Goal: Task Accomplishment & Management: Manage account settings

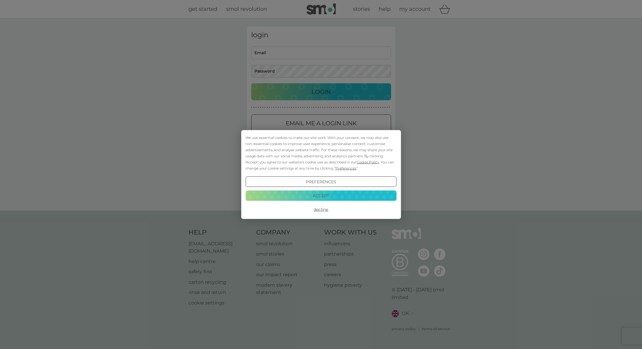
type input "[EMAIL_ADDRESS][DOMAIN_NAME]"
click at [323, 94] on div "We use essential cookies to make our site work. With your consent, we may also …" at bounding box center [321, 174] width 642 height 349
click at [326, 194] on button "Accept" at bounding box center [320, 195] width 151 height 10
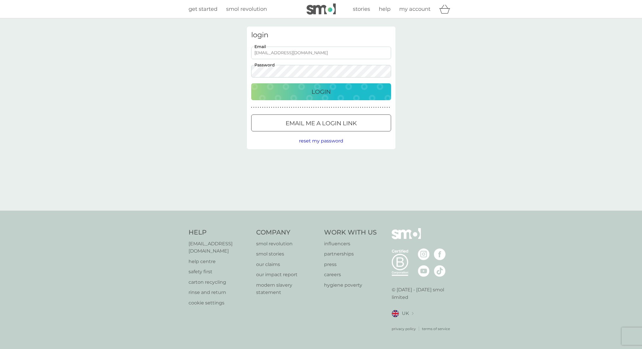
click at [328, 93] on p "Login" at bounding box center [320, 91] width 19 height 9
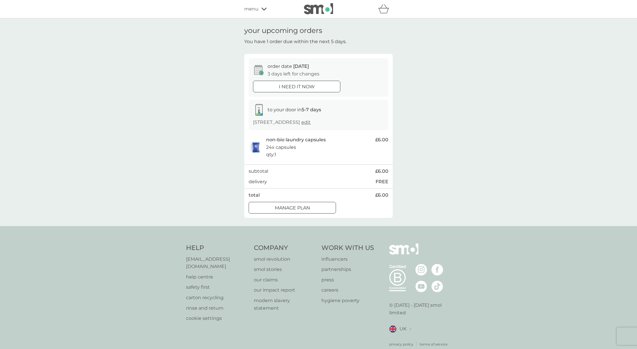
click at [312, 212] on div "Manage plan" at bounding box center [292, 208] width 87 height 8
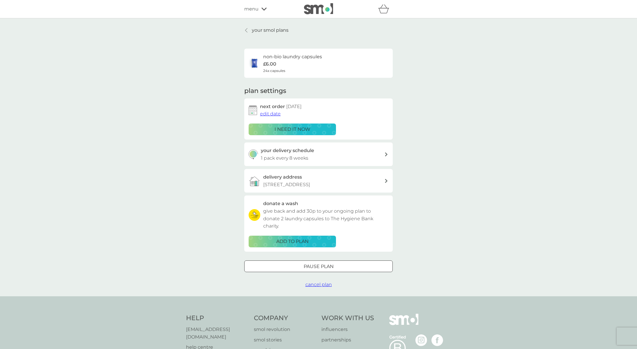
click at [273, 113] on span "edit date" at bounding box center [270, 114] width 21 height 6
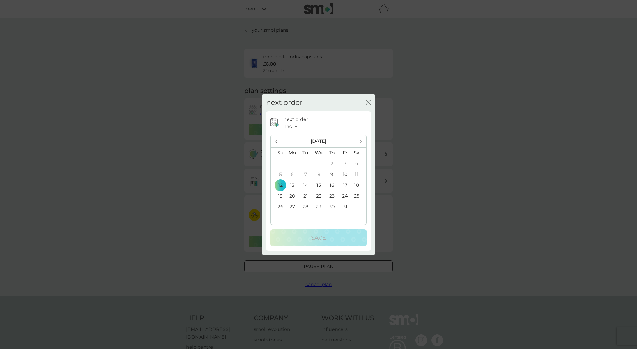
click at [293, 195] on td "20" at bounding box center [292, 196] width 13 height 11
click at [310, 240] on div "Save" at bounding box center [318, 237] width 84 height 9
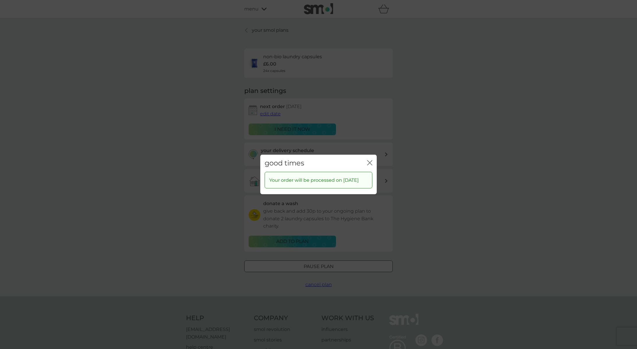
click at [371, 161] on icon "close" at bounding box center [371, 163] width 2 height 5
